Goal: Task Accomplishment & Management: Manage account settings

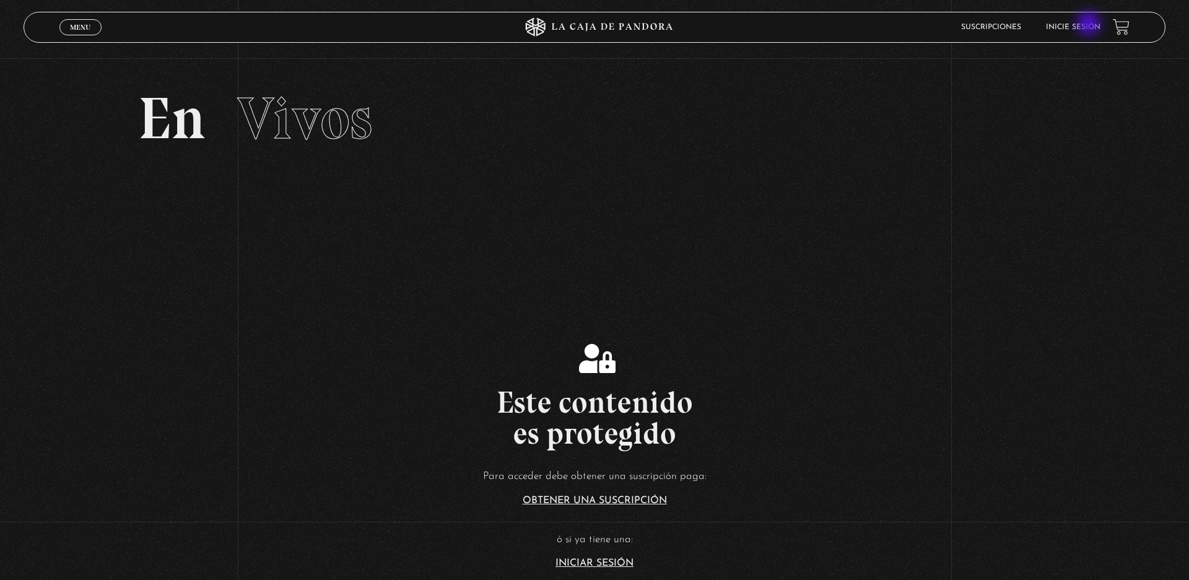
click at [1090, 25] on link "Inicie sesión" at bounding box center [1073, 27] width 54 height 7
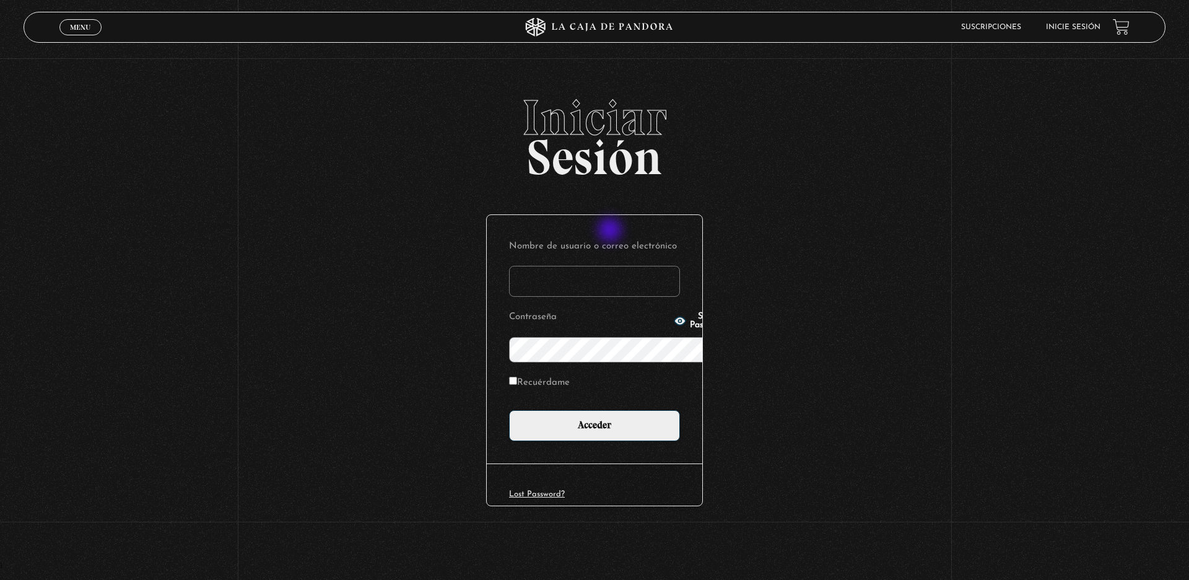
click at [611, 266] on input "Nombre de usuario o correo electrónico" at bounding box center [594, 281] width 171 height 31
type input "j.salazar.barboza@hotmail.com"
click at [538, 373] on label "Recuérdame" at bounding box center [539, 382] width 61 height 19
click at [517, 377] on input "Recuérdame" at bounding box center [513, 381] width 8 height 8
checkbox input "true"
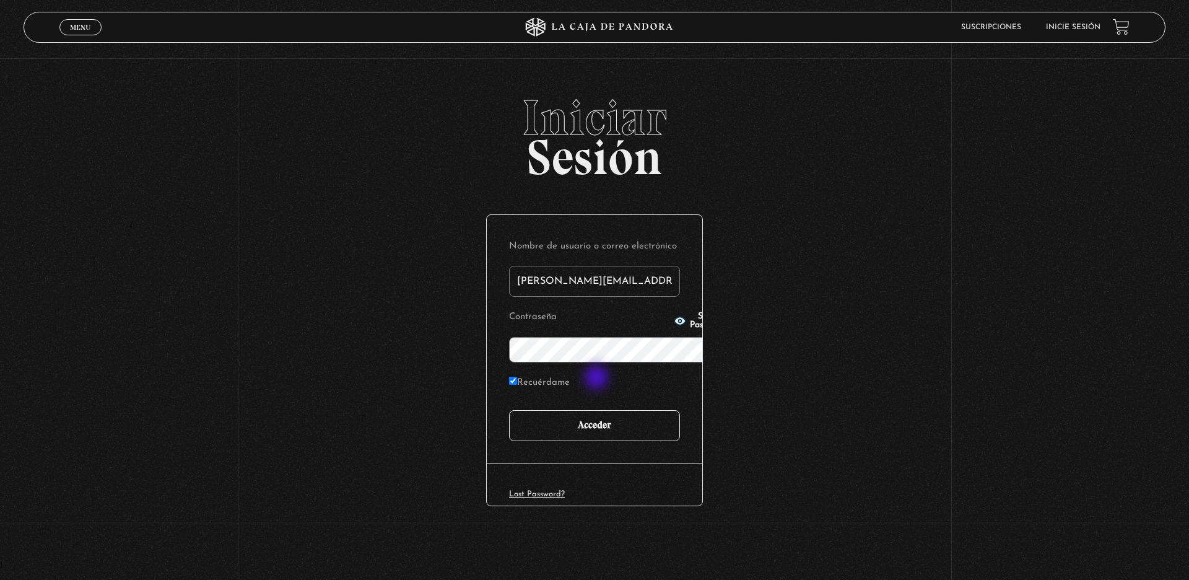
click at [598, 410] on input "Acceder" at bounding box center [594, 425] width 171 height 31
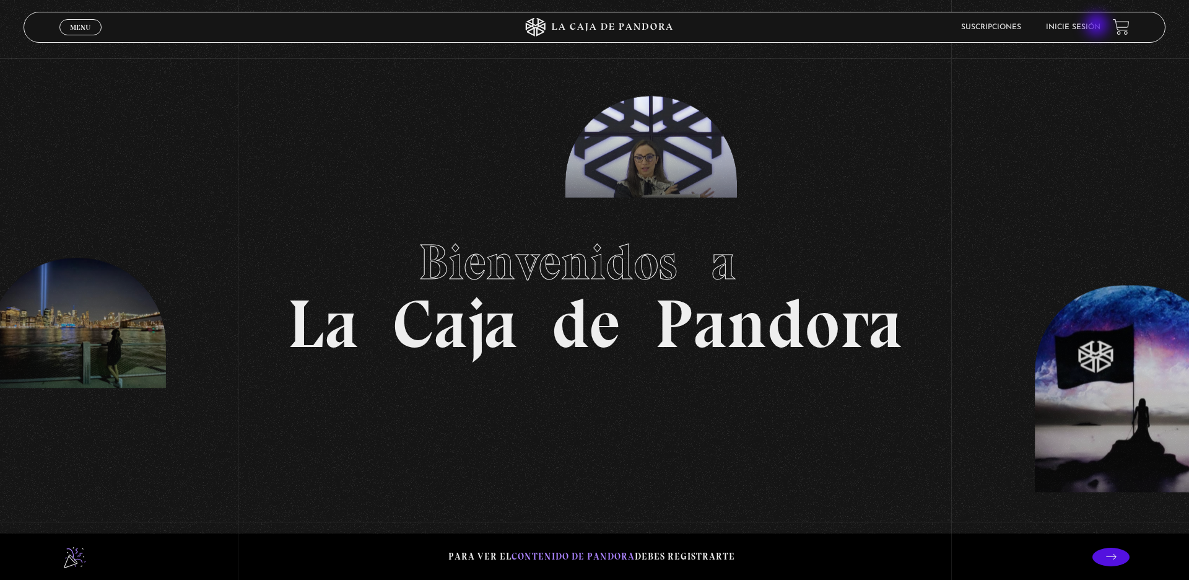
click at [1098, 26] on link "Inicie sesión" at bounding box center [1073, 27] width 54 height 7
